Goal: Information Seeking & Learning: Learn about a topic

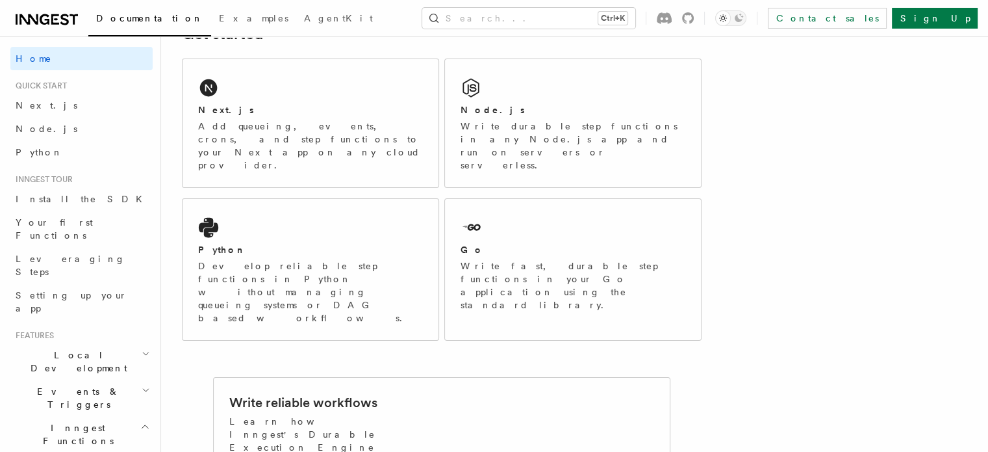
scroll to position [166, 0]
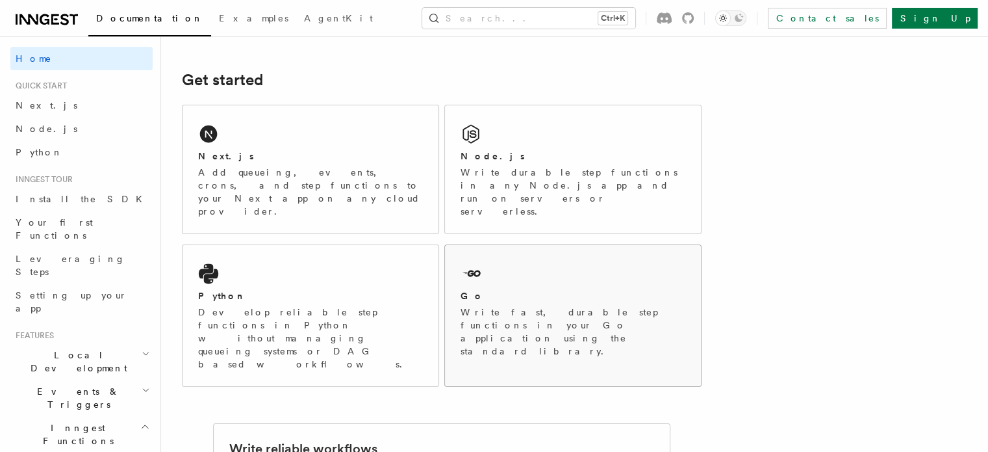
click at [579, 245] on div "Go Write fast, durable step functions in your Go application using the standard…" at bounding box center [573, 309] width 256 height 128
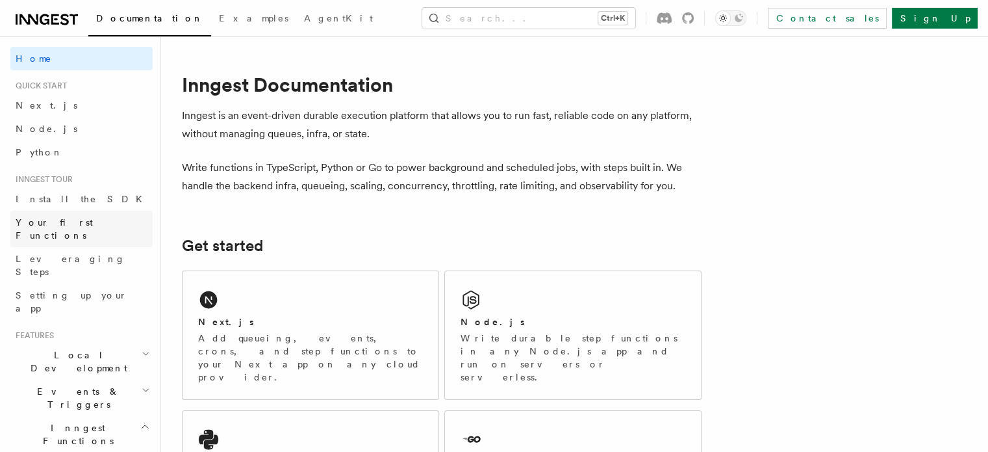
click at [88, 228] on span "Your first Functions" at bounding box center [84, 229] width 137 height 26
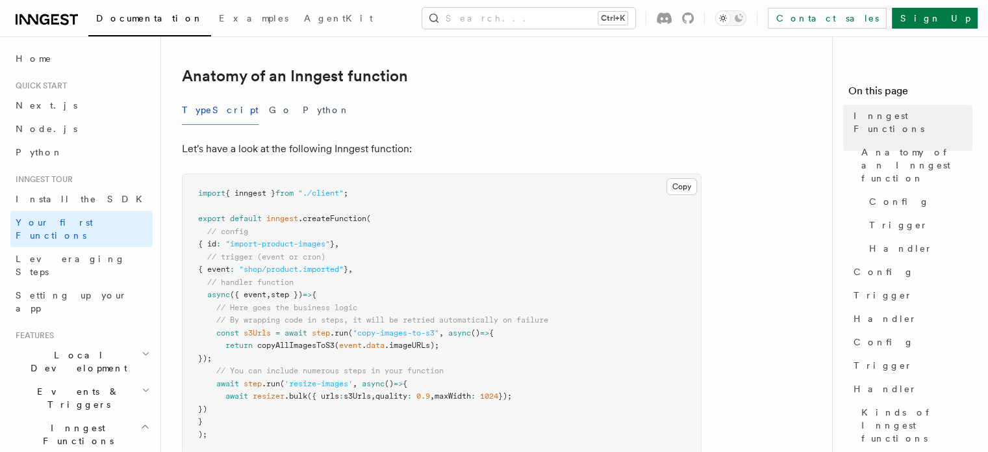
scroll to position [260, 0]
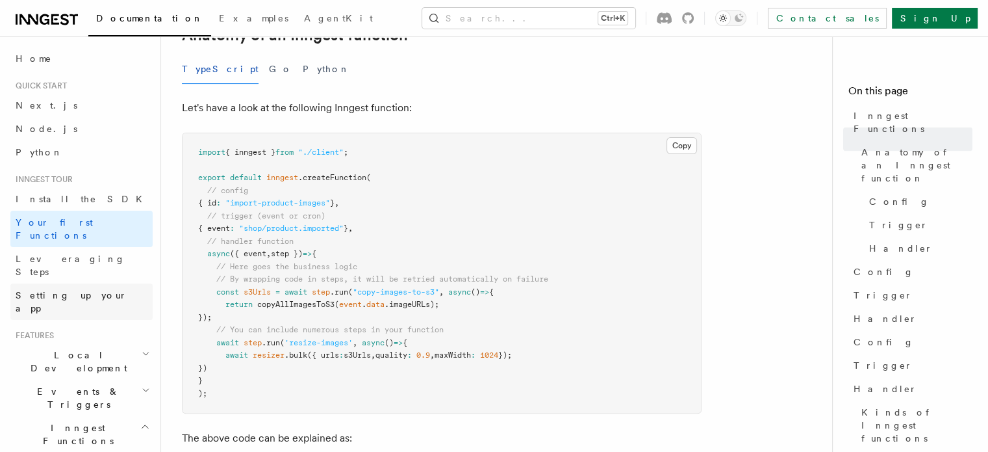
click at [64, 290] on span "Setting up your app" at bounding box center [72, 301] width 112 height 23
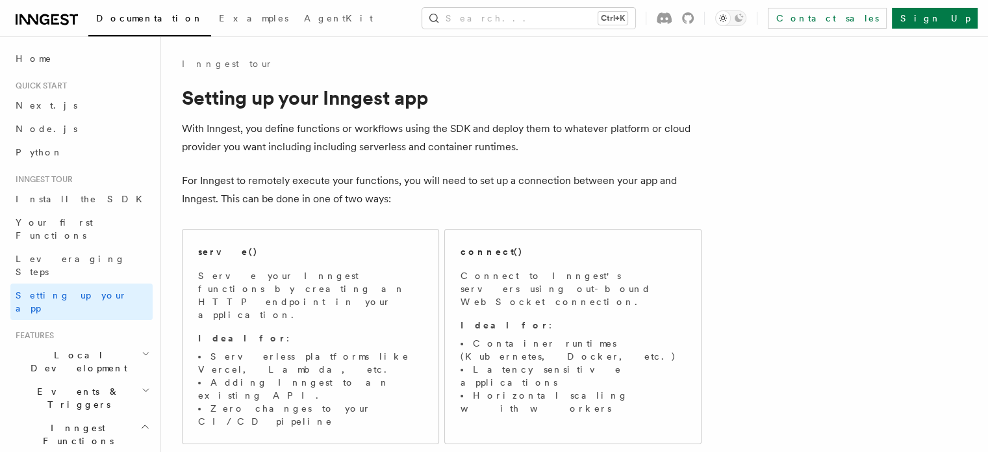
scroll to position [65, 0]
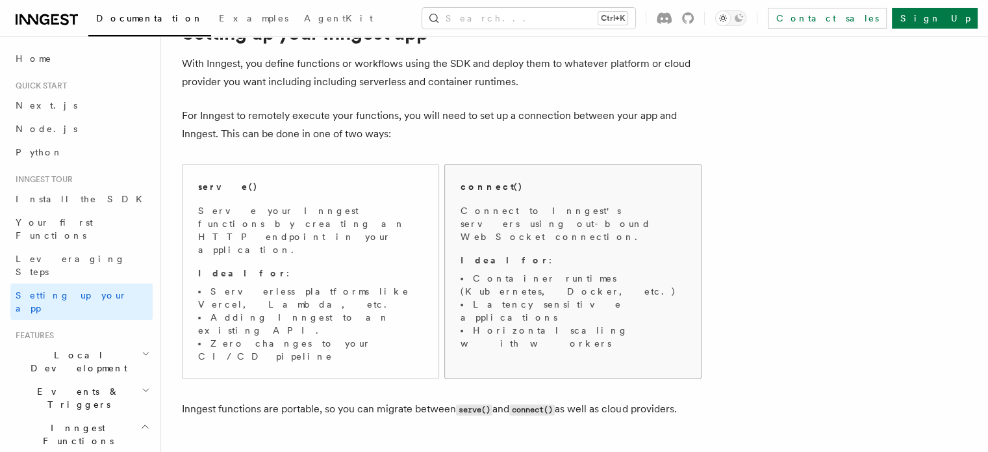
click at [637, 183] on div "connect()" at bounding box center [573, 187] width 225 height 14
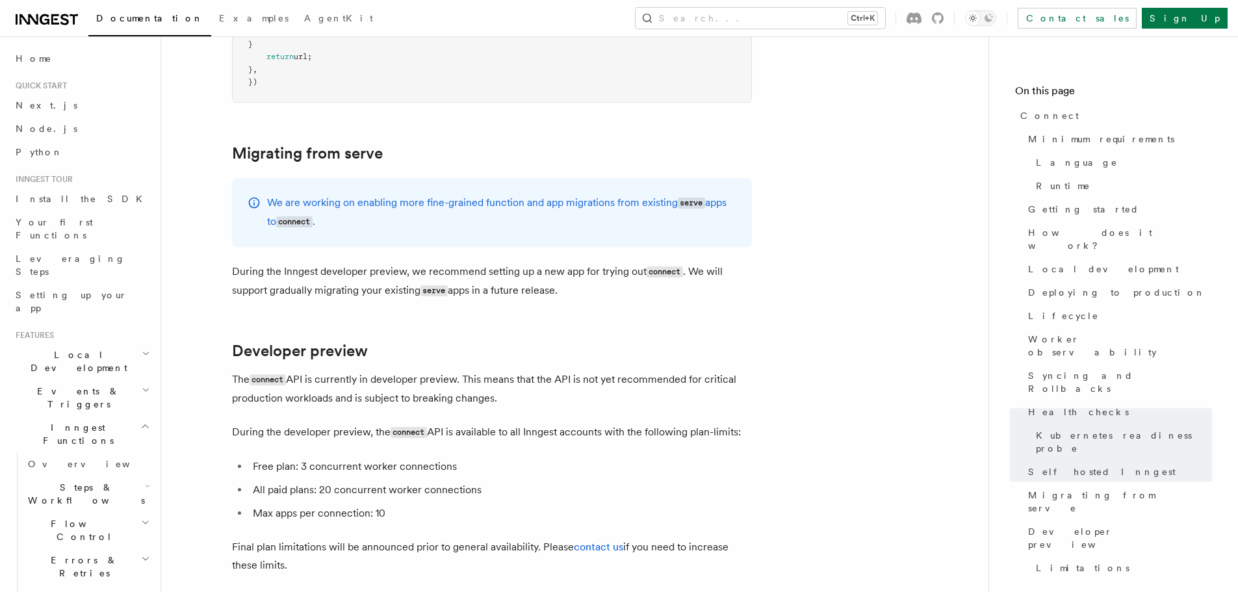
scroll to position [6821, 0]
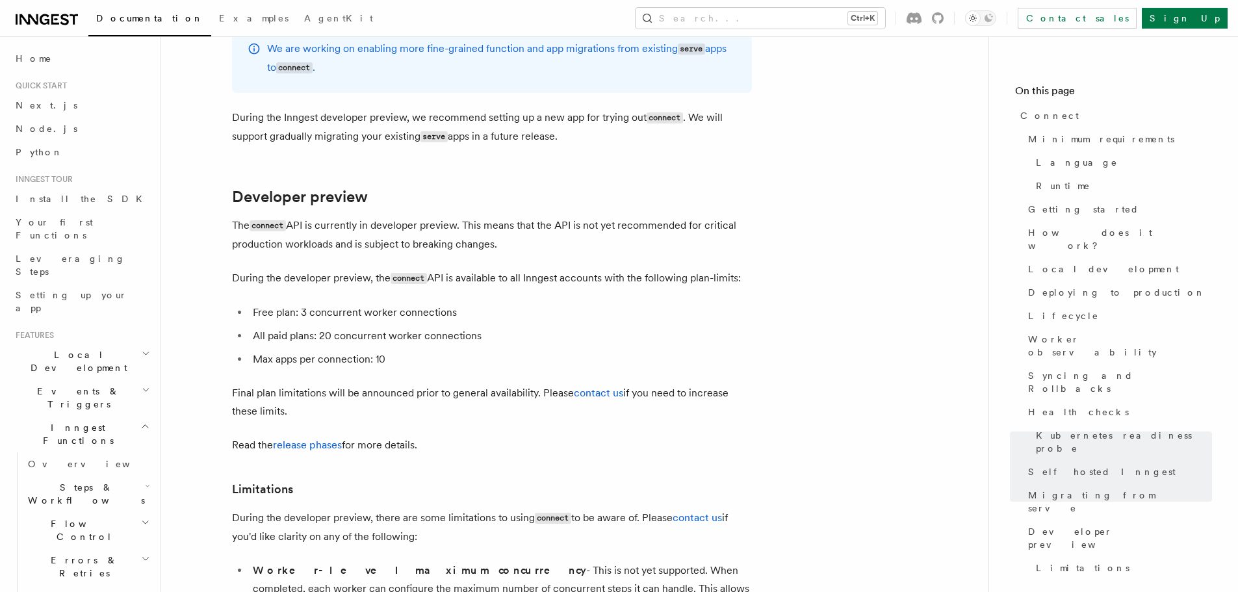
scroll to position [7016, 0]
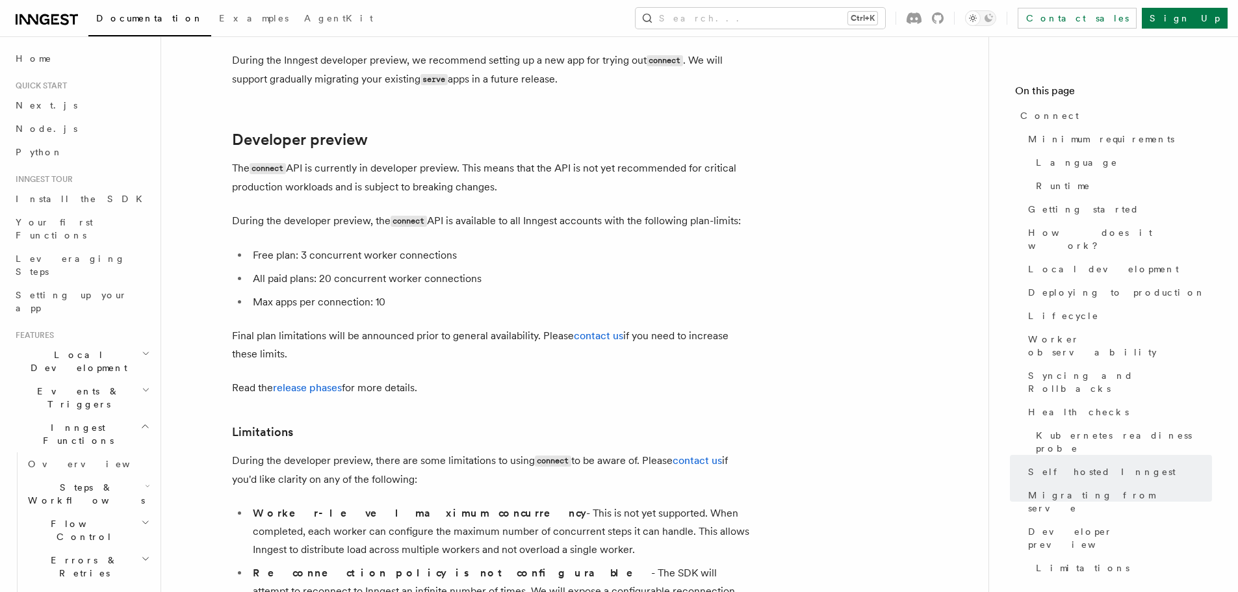
click at [690, 293] on li "Max apps per connection: 10" at bounding box center [500, 302] width 503 height 18
click at [720, 270] on li "All paid plans: 20 concurrent worker connections" at bounding box center [500, 279] width 503 height 18
click at [691, 270] on li "All paid plans: 20 concurrent worker connections" at bounding box center [500, 279] width 503 height 18
click at [609, 293] on li "Max apps per connection: 10" at bounding box center [500, 302] width 503 height 18
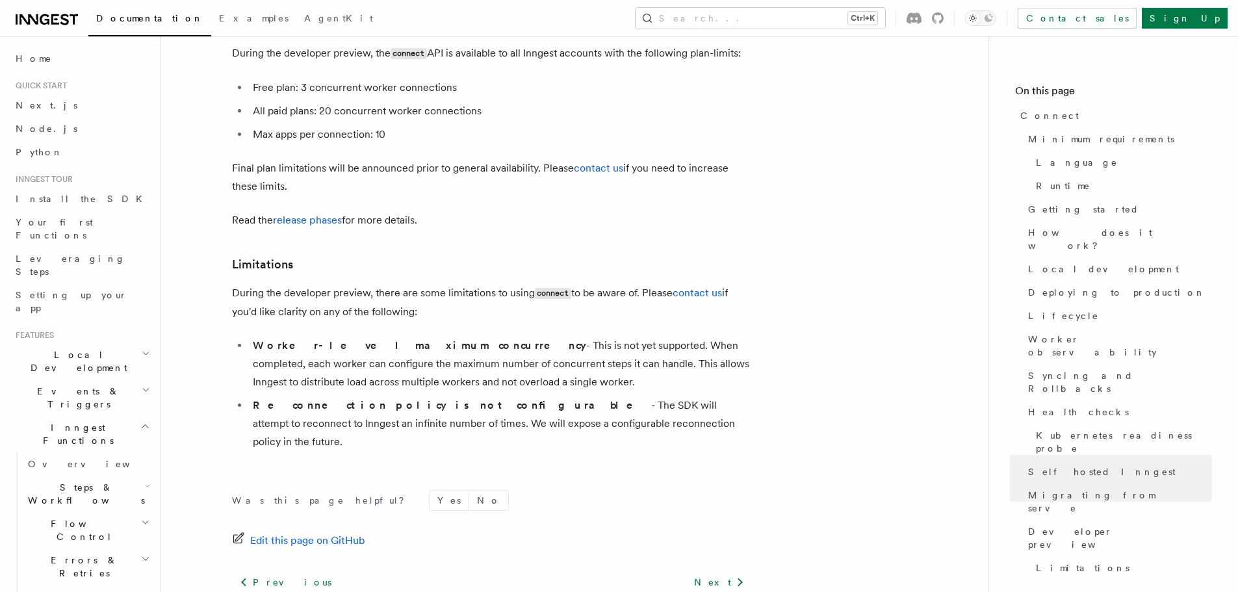
scroll to position [7190, 0]
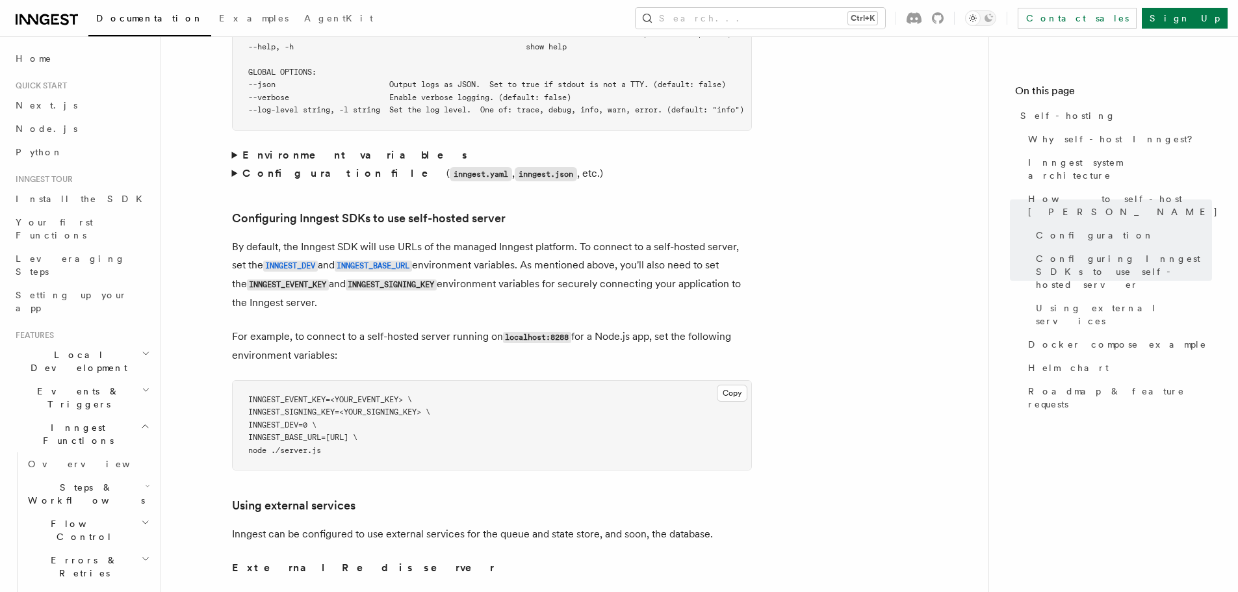
scroll to position [2664, 0]
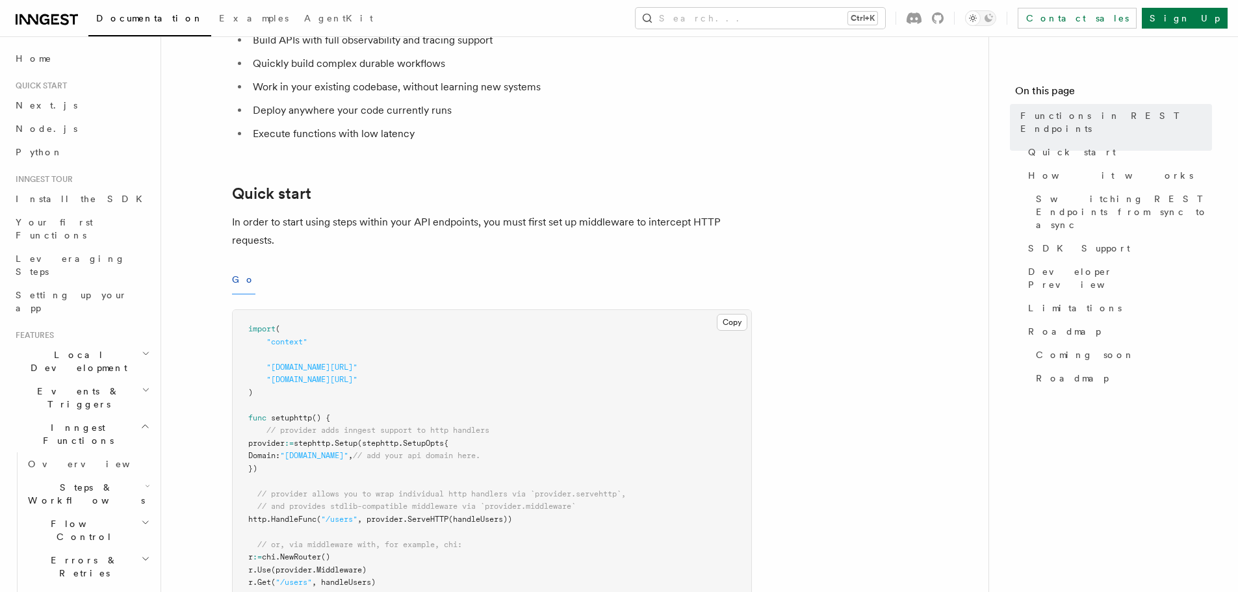
scroll to position [325, 0]
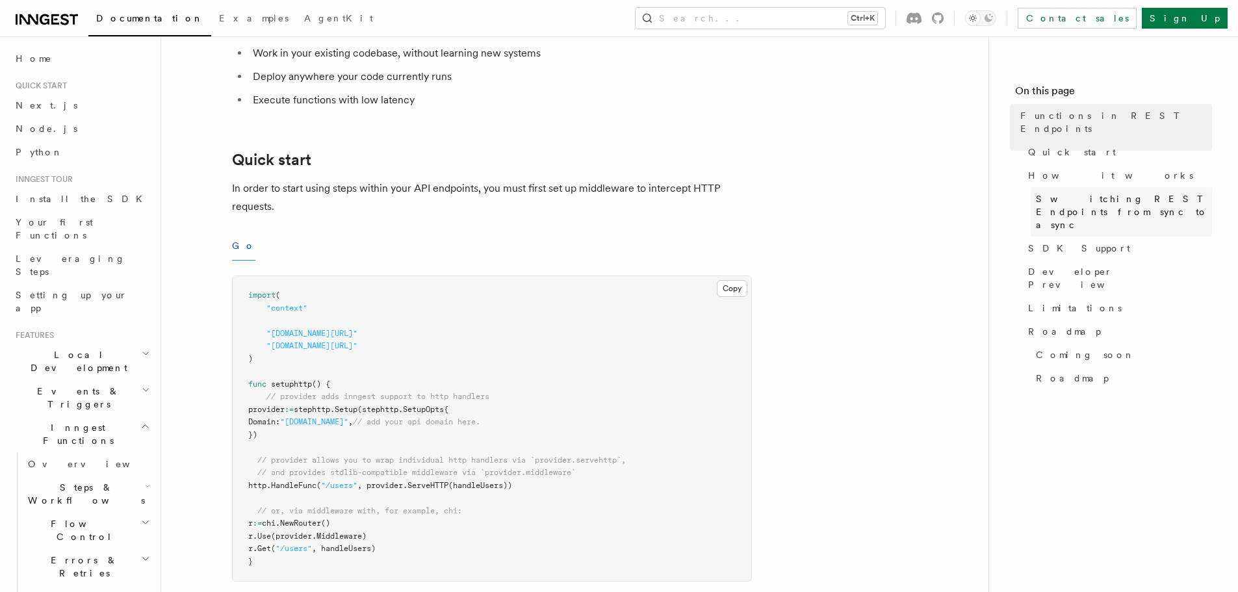
click at [987, 192] on span "Switching REST Endpoints from sync to async" at bounding box center [1124, 211] width 176 height 39
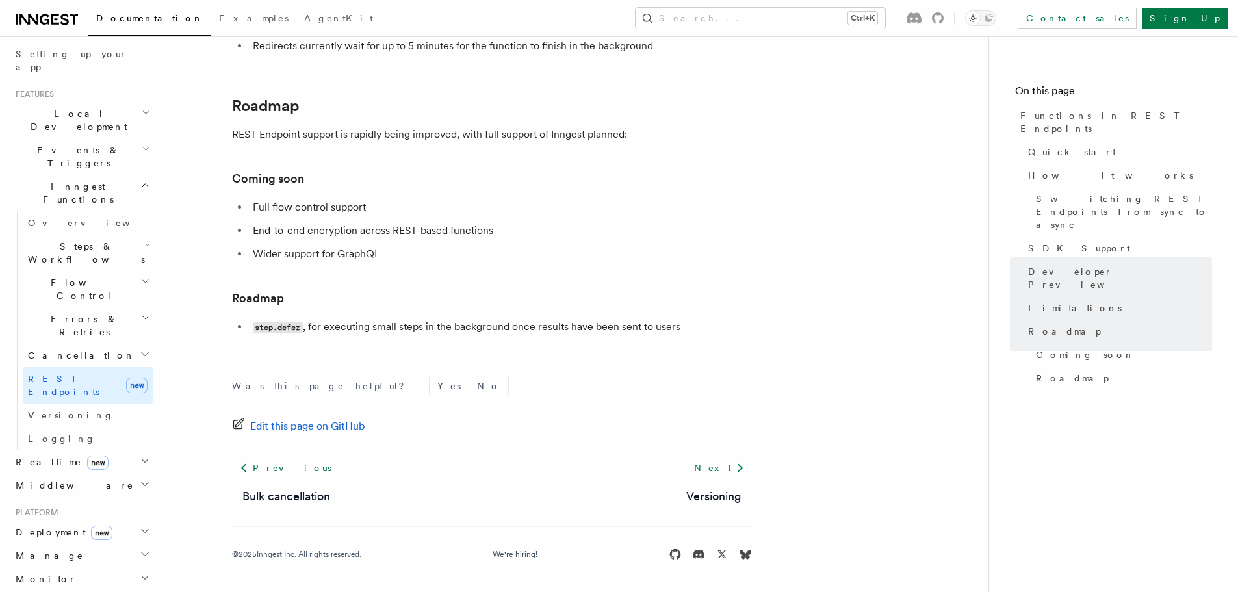
scroll to position [260, 0]
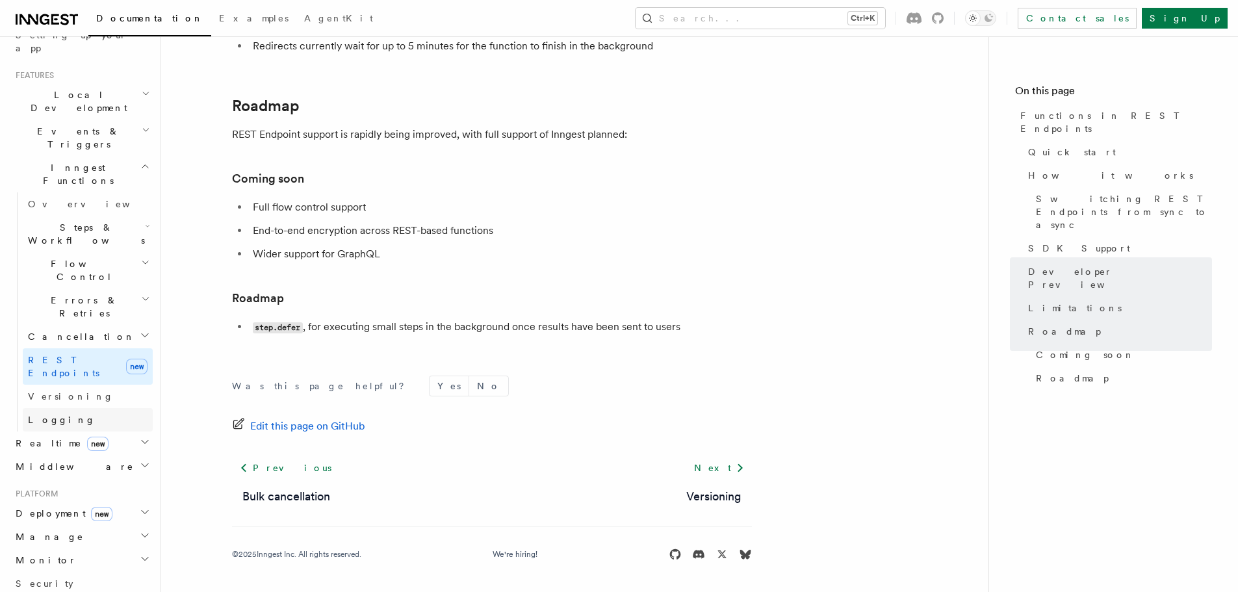
click at [68, 408] on link "Logging" at bounding box center [88, 419] width 130 height 23
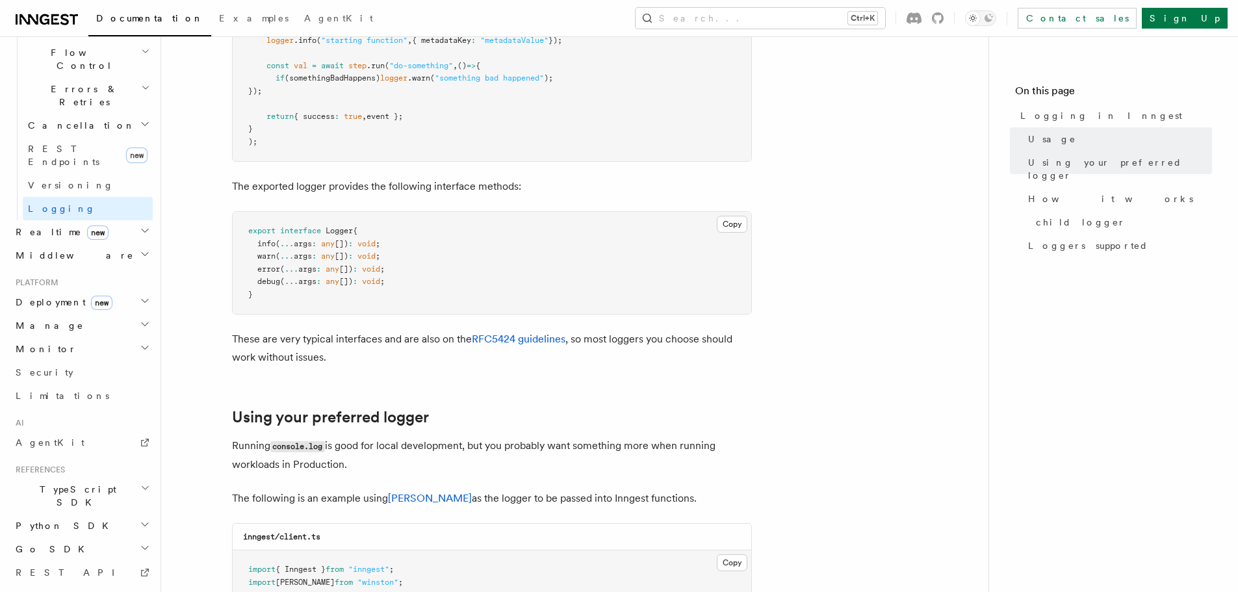
scroll to position [474, 0]
click at [140, 451] on icon "button" at bounding box center [145, 545] width 10 height 10
click at [140, 451] on icon at bounding box center [145, 570] width 10 height 10
click at [219, 18] on span "Examples" at bounding box center [254, 18] width 70 height 10
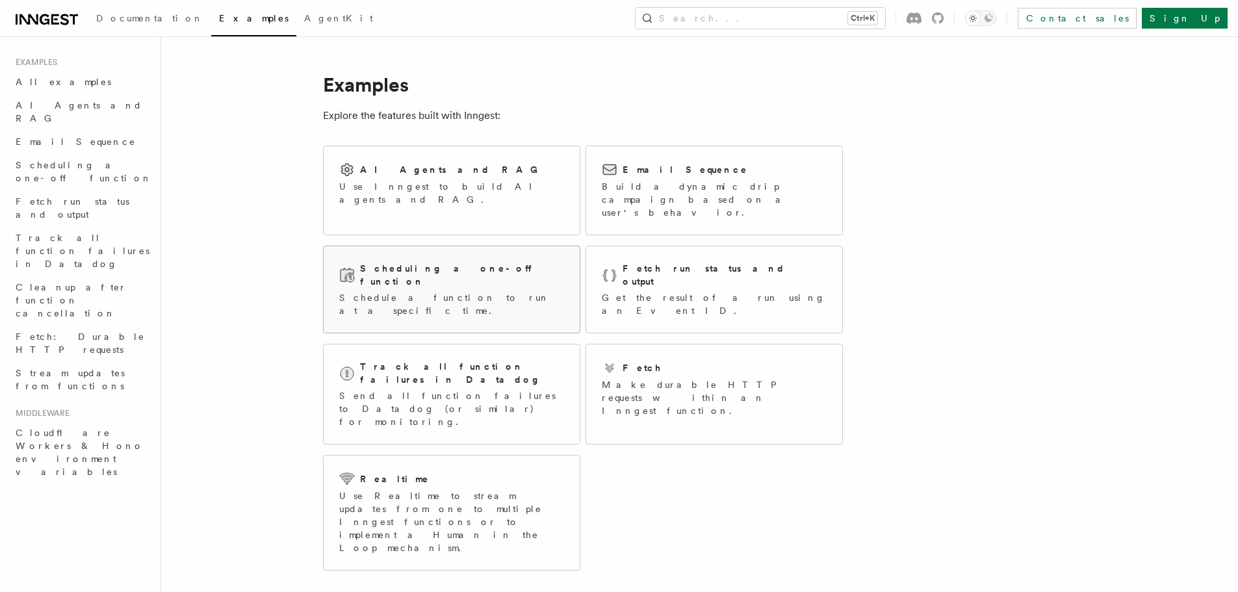
click at [468, 248] on div "Scheduling a one-off function Schedule a function to run at a specific time." at bounding box center [452, 289] width 256 height 86
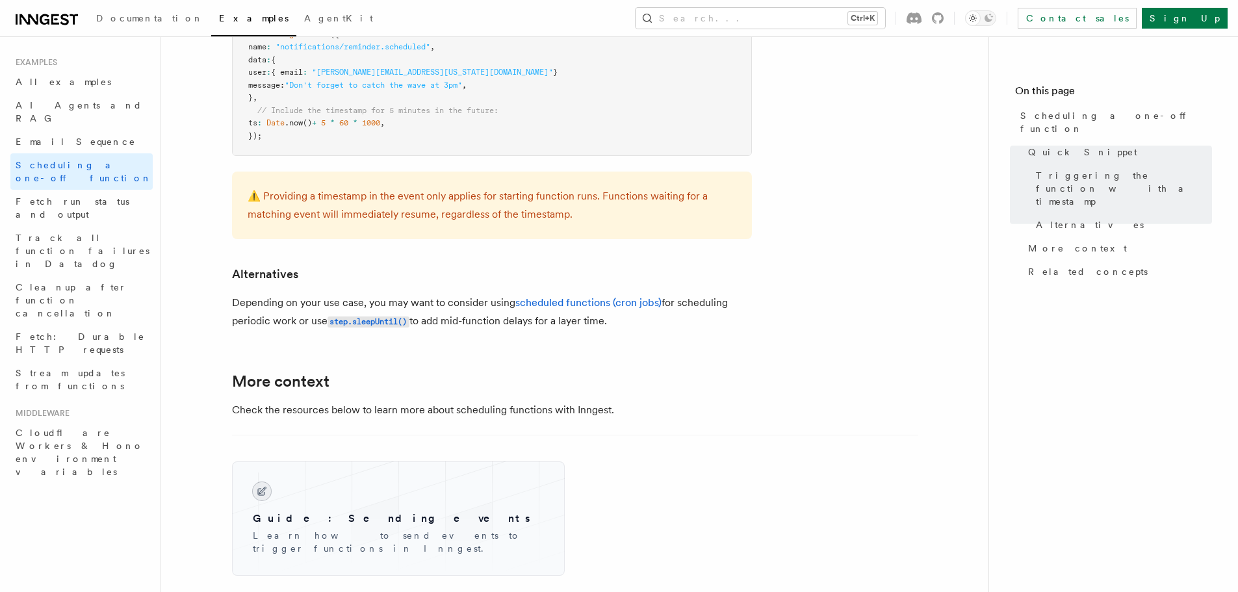
scroll to position [780, 0]
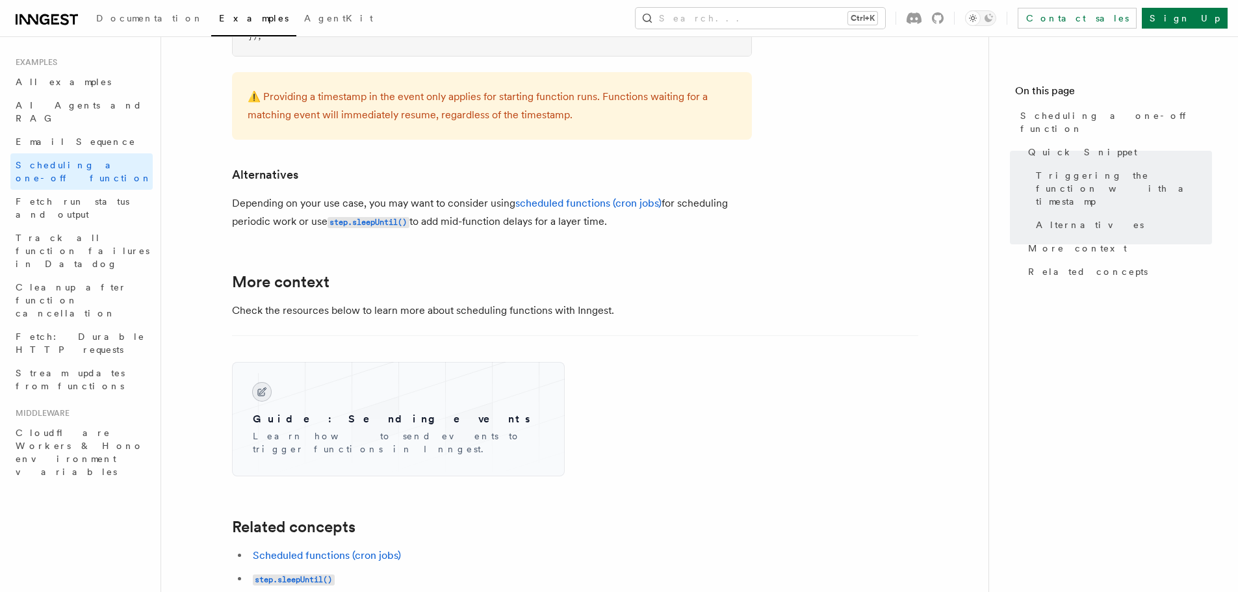
click at [821, 307] on article "Examples Scheduling a one-off function Inngest provides a way to delay a functi…" at bounding box center [574, 61] width 785 height 1566
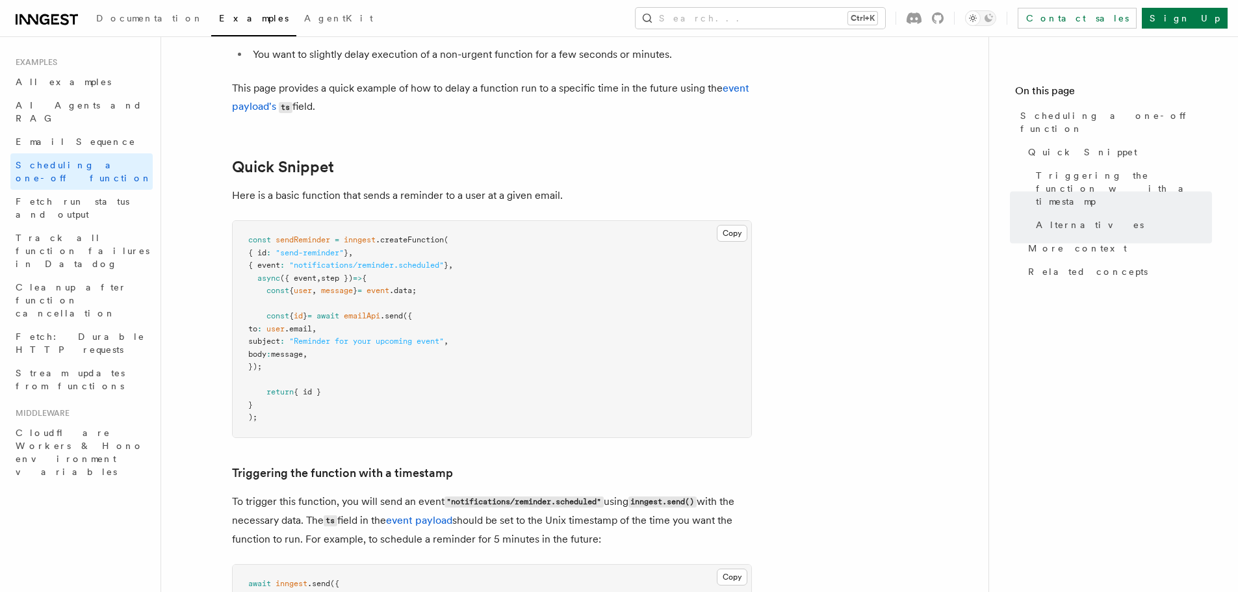
scroll to position [0, 0]
